Goal: Check status: Check status

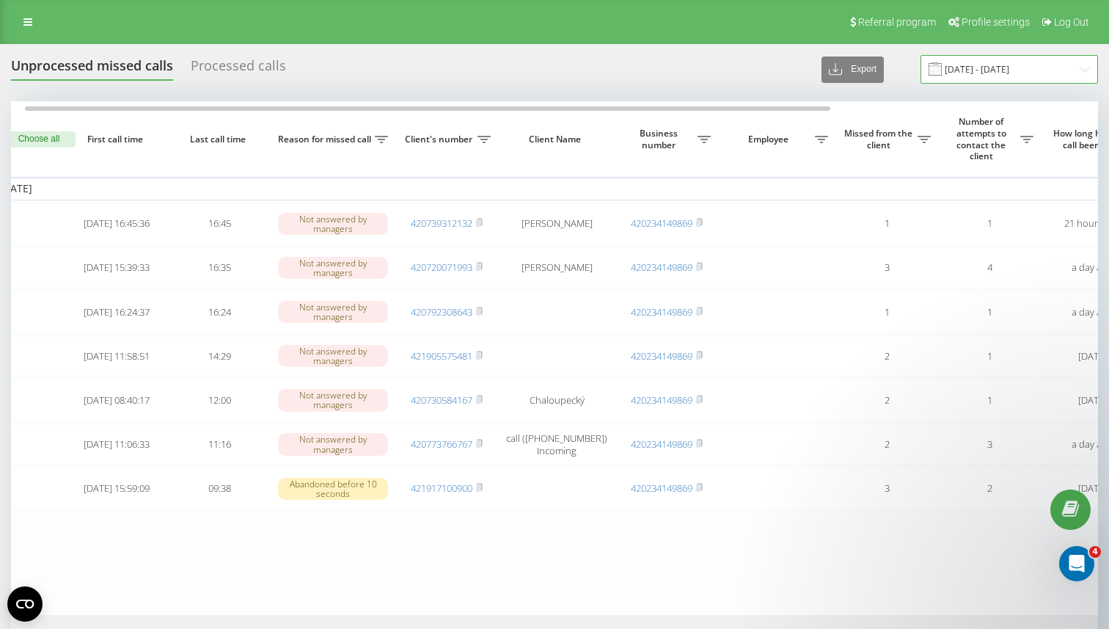
click at [1035, 57] on input "[DATE] - [DATE]" at bounding box center [1010, 69] width 178 height 29
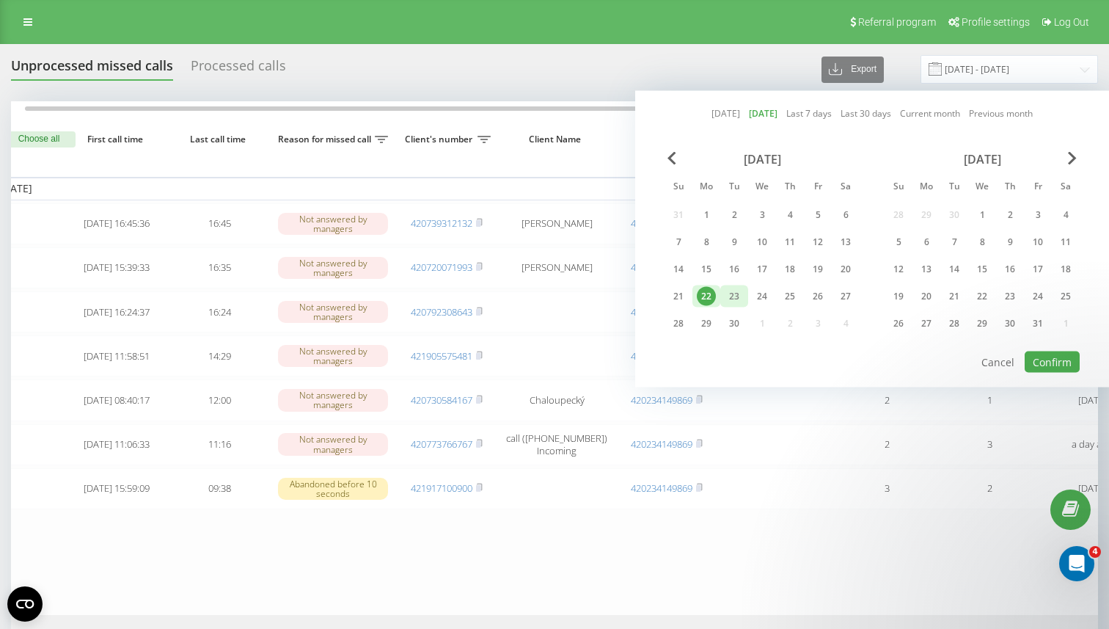
click at [737, 295] on div "23" at bounding box center [734, 296] width 19 height 19
click at [1050, 366] on button "Confirm" at bounding box center [1052, 361] width 55 height 21
type input "[DATE] - [DATE]"
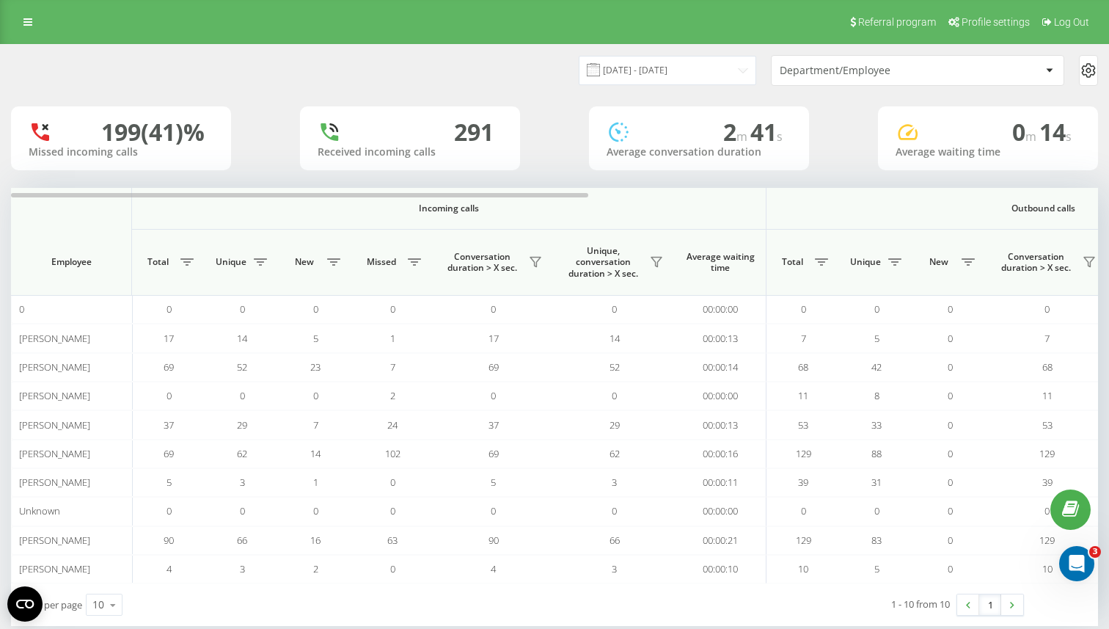
click at [908, 73] on div "Department/Employee" at bounding box center [867, 71] width 175 height 12
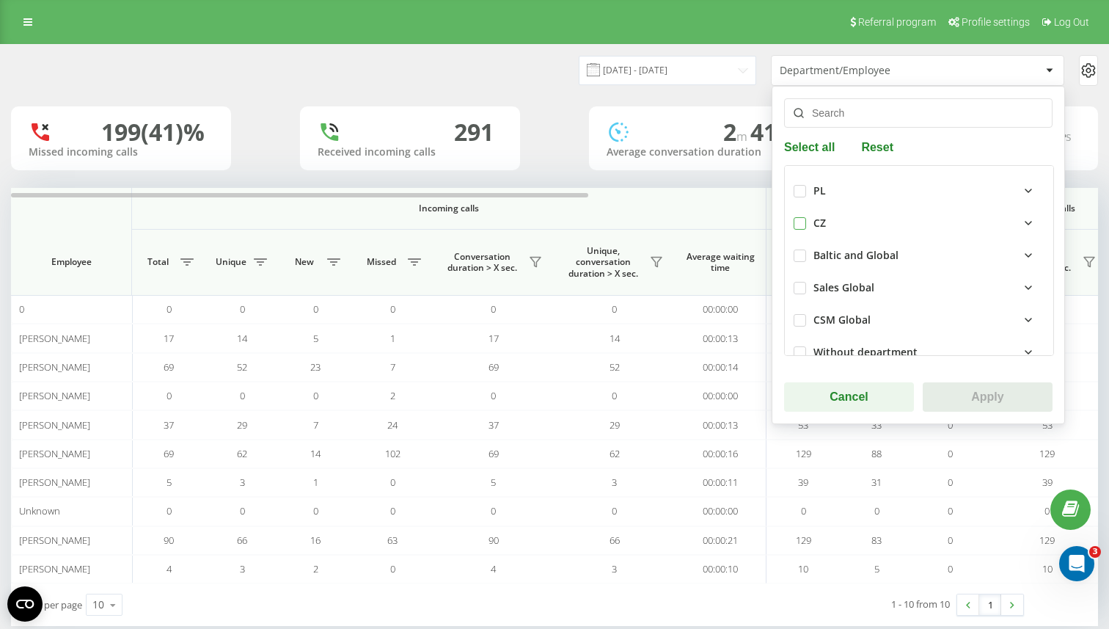
click at [798, 217] on label at bounding box center [800, 217] width 12 height 0
checkbox input "true"
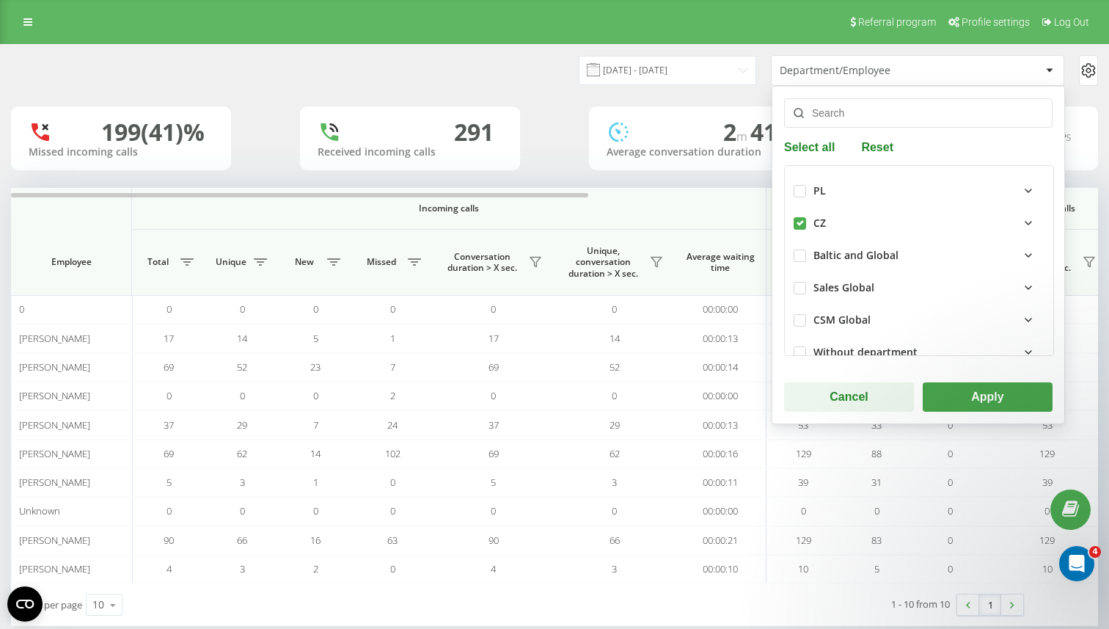
click at [993, 385] on button "Apply" at bounding box center [988, 396] width 130 height 29
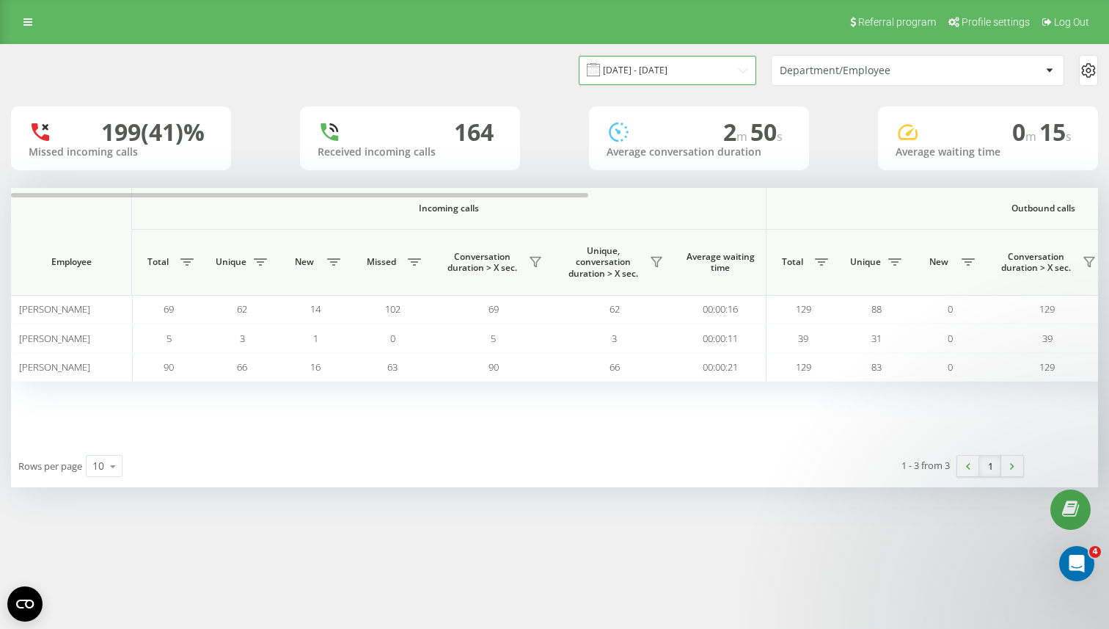
click at [692, 79] on input "[DATE] - [DATE]" at bounding box center [668, 70] width 178 height 29
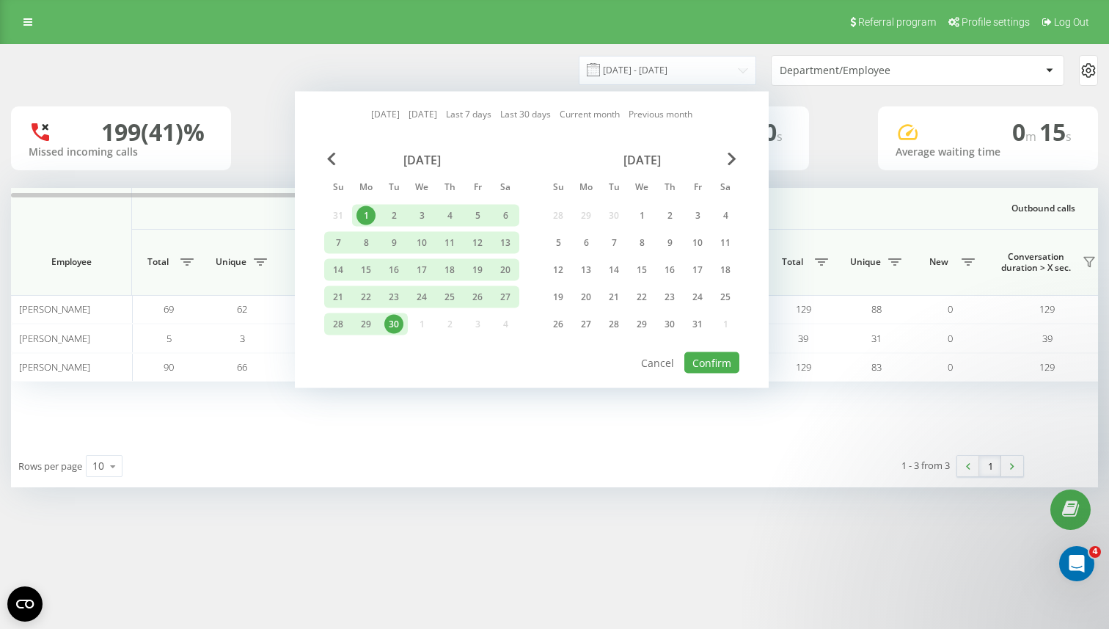
click at [392, 327] on div "30" at bounding box center [394, 324] width 19 height 19
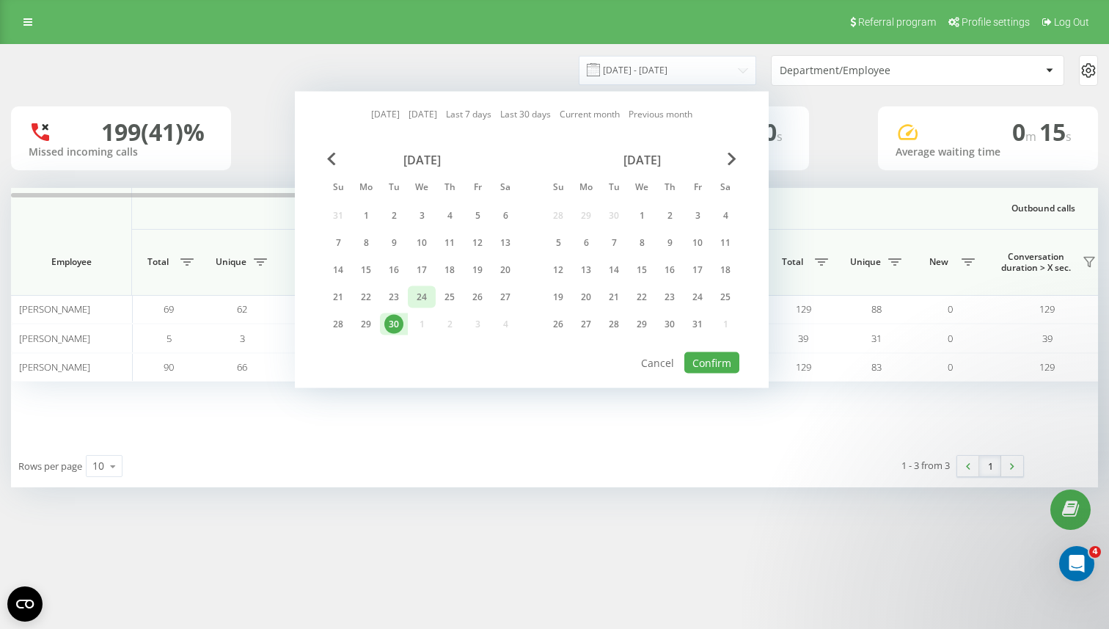
click at [412, 296] on div "24" at bounding box center [421, 297] width 19 height 19
click at [391, 296] on div "23" at bounding box center [394, 297] width 19 height 19
click at [719, 369] on button "Confirm" at bounding box center [712, 362] width 55 height 21
type input "[DATE] - [DATE]"
